Goal: Find specific page/section: Find specific page/section

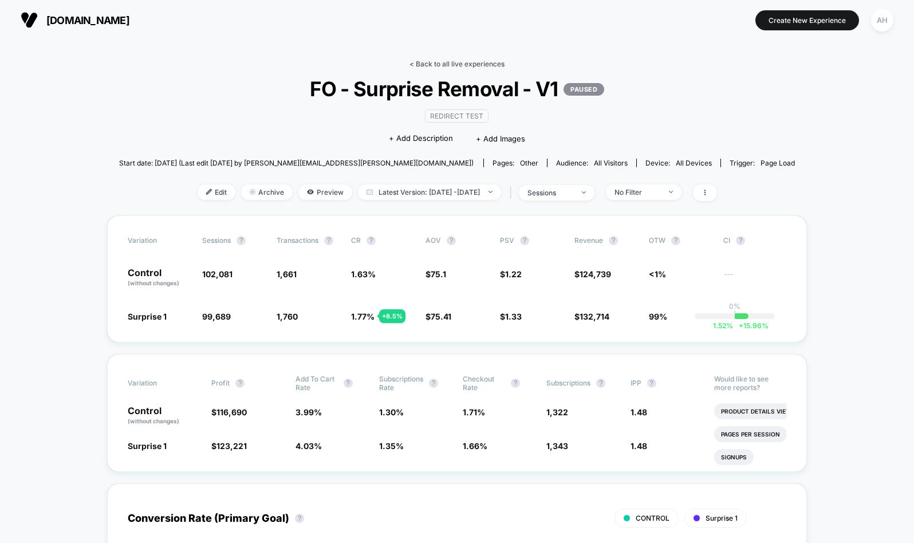
click at [444, 66] on link "< Back to all live experiences" at bounding box center [456, 64] width 95 height 9
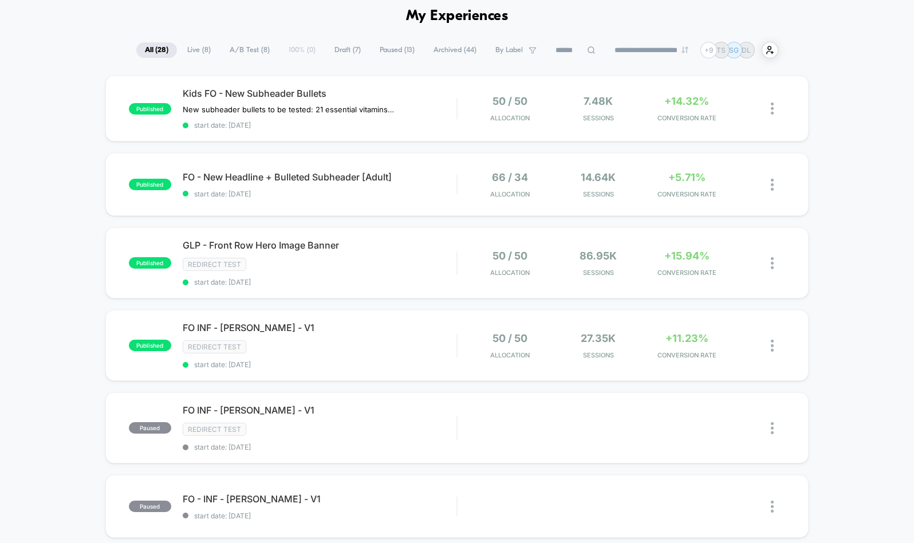
scroll to position [57, 0]
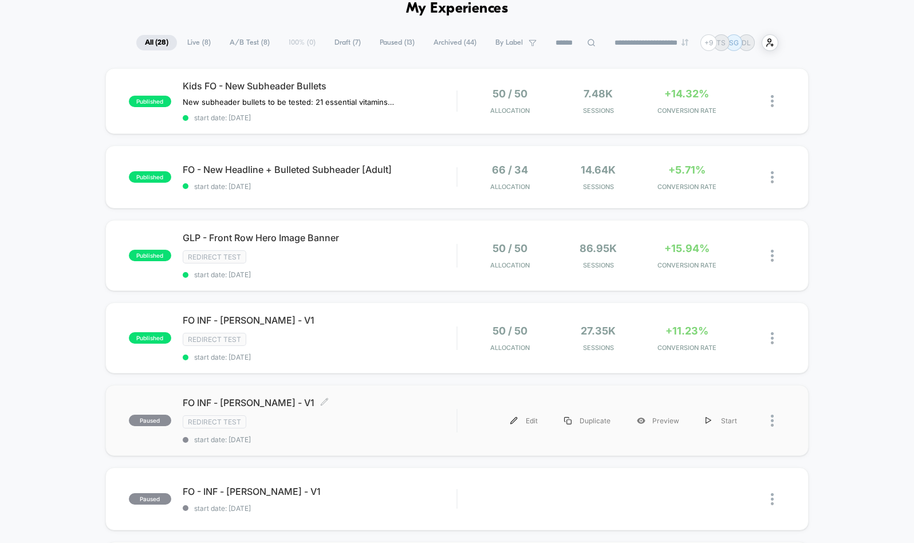
click at [421, 412] on div "FO INF - Bethenny Frankel - V1 Click to edit experience details Click to edit e…" at bounding box center [320, 420] width 274 height 47
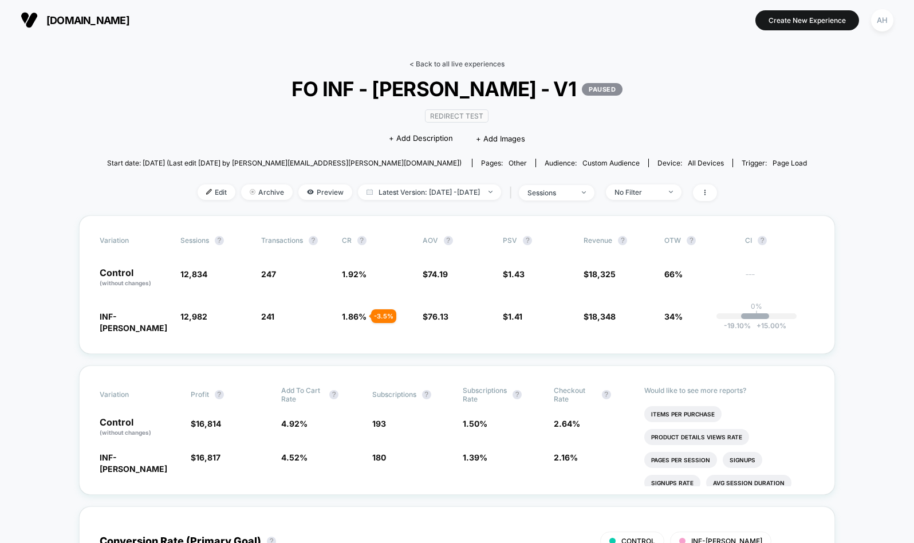
click at [435, 64] on link "< Back to all live experiences" at bounding box center [456, 64] width 95 height 9
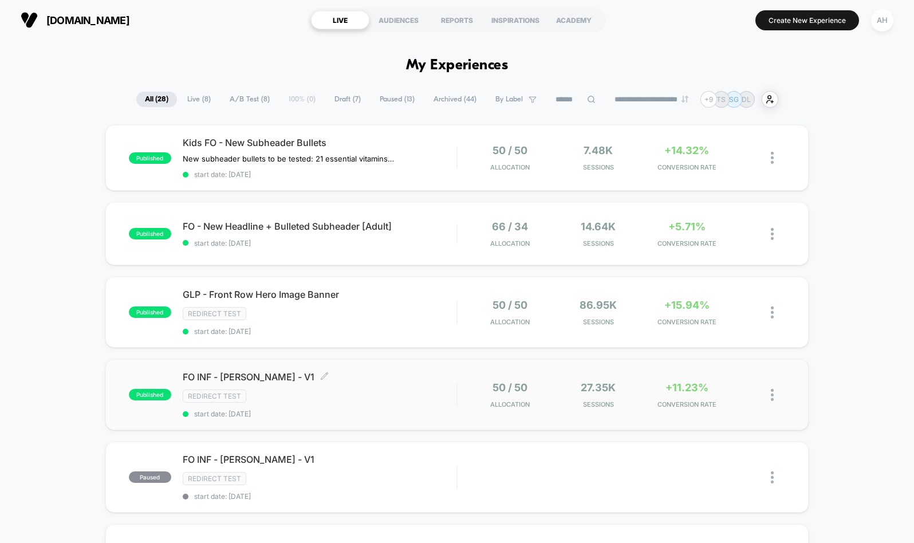
click at [422, 380] on span "FO INF - Chelsea Handler - V1 Click to edit experience details" at bounding box center [320, 376] width 274 height 11
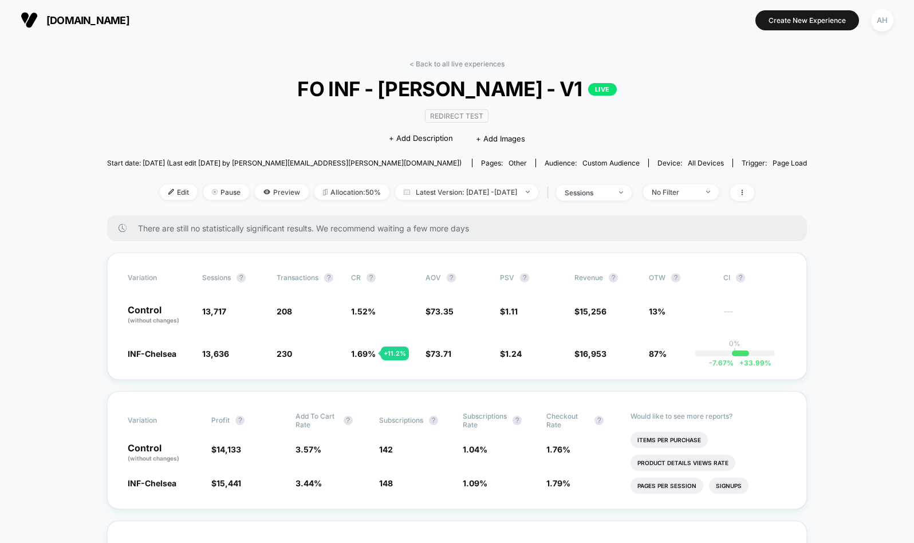
click at [471, 70] on div "< Back to all live experiences FO INF - Chelsea Handler - V1 LIVE Redirect Test…" at bounding box center [457, 138] width 700 height 156
click at [471, 66] on link "< Back to all live experiences" at bounding box center [456, 64] width 95 height 9
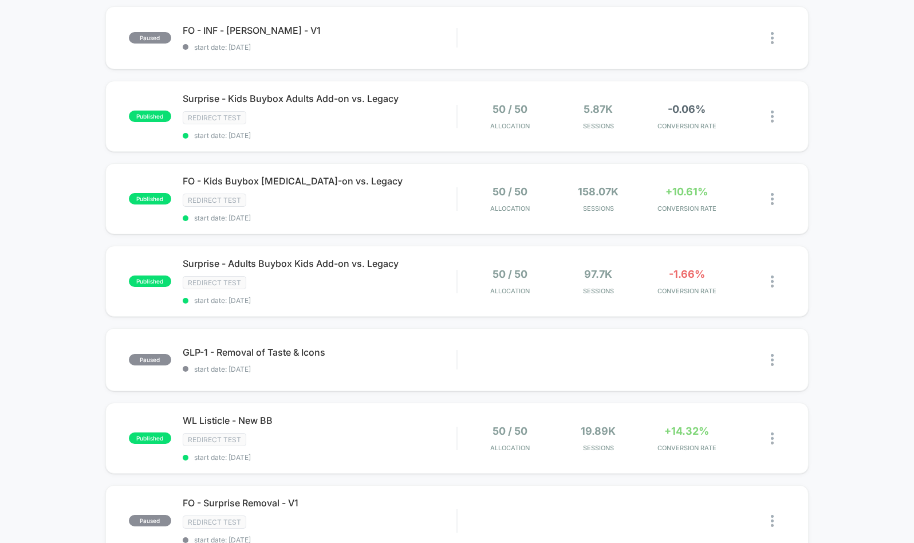
scroll to position [459, 0]
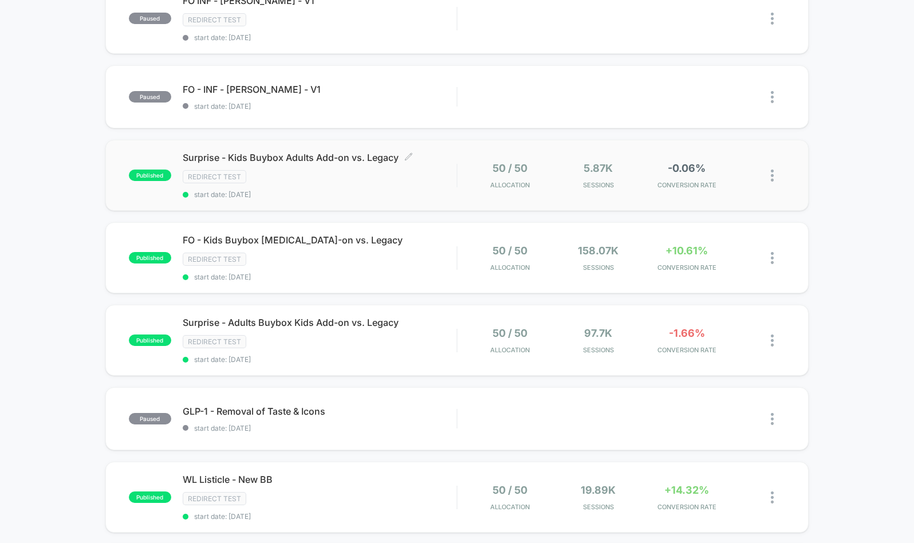
click at [410, 185] on div "Surprise - Kids Buybox Adults Add-on vs. Legacy Click to edit experience detail…" at bounding box center [320, 175] width 274 height 47
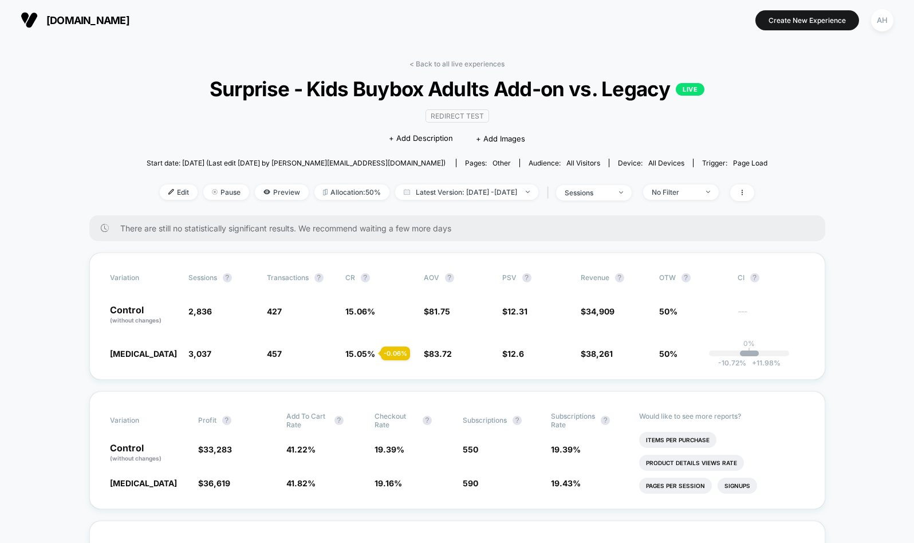
click at [456, 73] on div "< Back to all live experiences Surprise - Kids Buybox Adults Add-on vs. Legacy …" at bounding box center [457, 138] width 621 height 156
click at [457, 70] on div "< Back to all live experiences Surprise - Kids Buybox Adults Add-on vs. Legacy …" at bounding box center [457, 138] width 621 height 156
click at [459, 62] on link "< Back to all live experiences" at bounding box center [456, 64] width 95 height 9
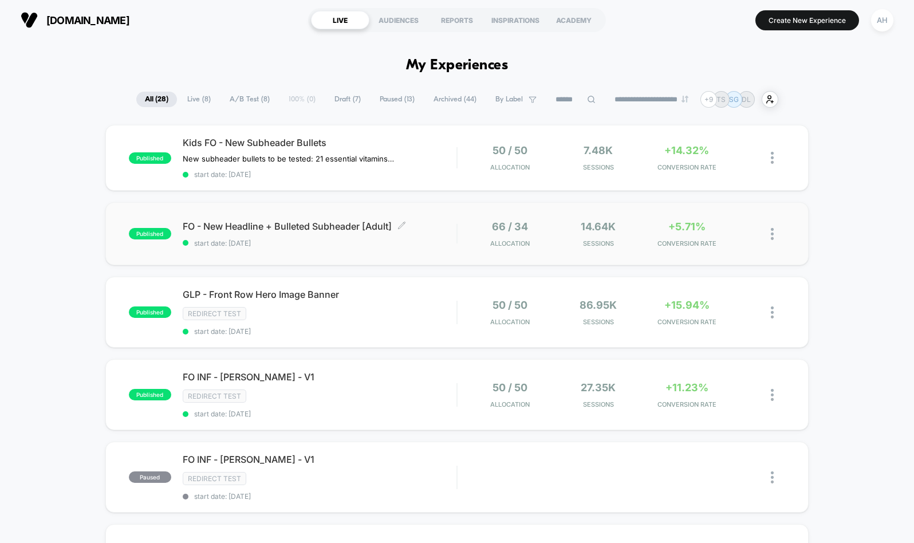
click at [434, 244] on span "start date: [DATE]" at bounding box center [320, 243] width 274 height 9
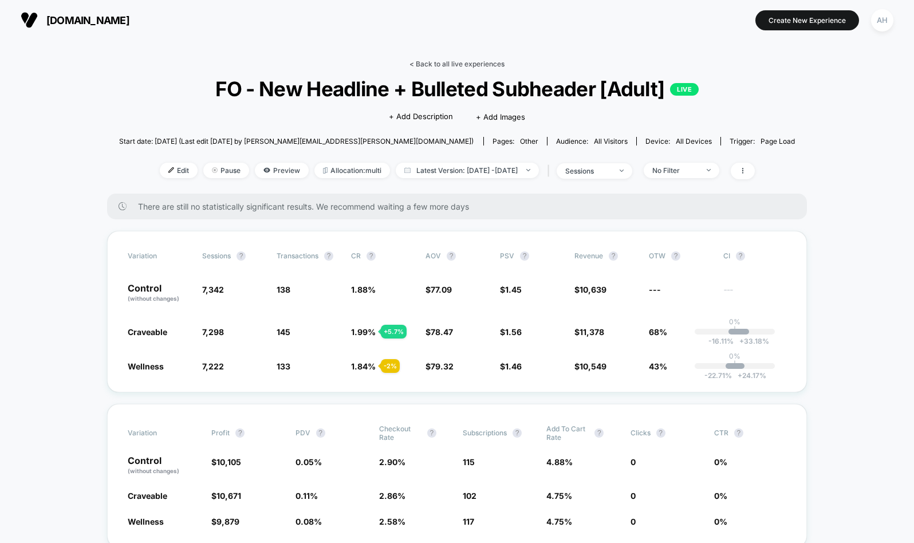
click at [439, 65] on link "< Back to all live experiences" at bounding box center [456, 64] width 95 height 9
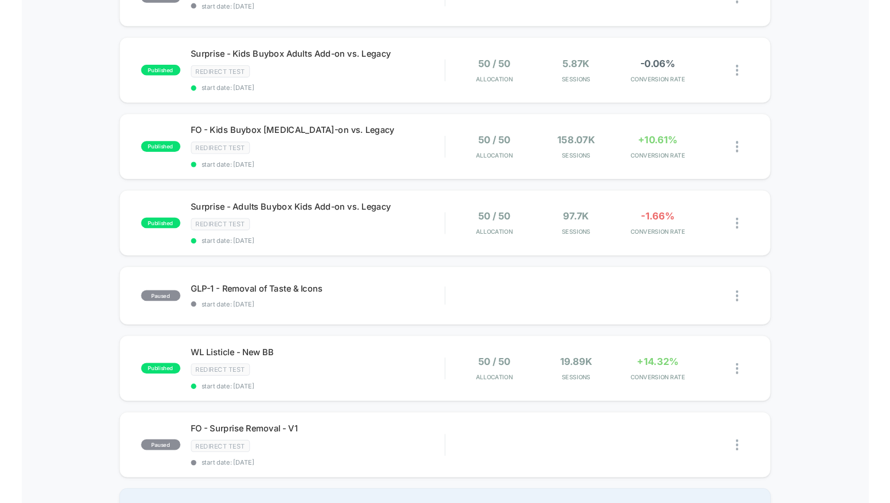
scroll to position [583, 0]
